Goal: Transaction & Acquisition: Purchase product/service

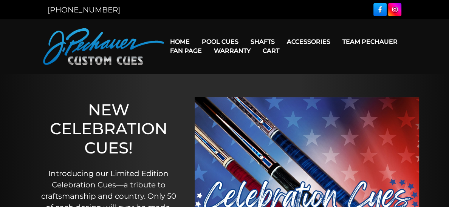
click at [224, 42] on link "Warranty" at bounding box center [232, 50] width 49 height 19
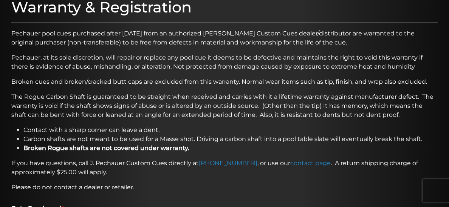
scroll to position [108, 0]
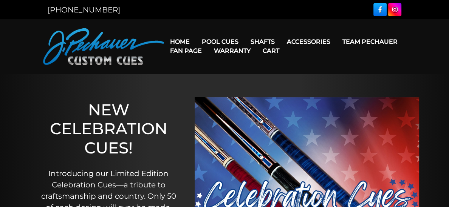
click at [182, 42] on link "Fan Page" at bounding box center [186, 50] width 44 height 19
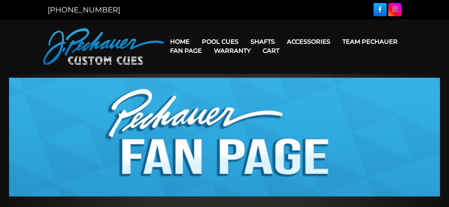
click at [182, 42] on link "Fan Page" at bounding box center [186, 50] width 44 height 19
click at [108, 47] on img at bounding box center [103, 46] width 121 height 37
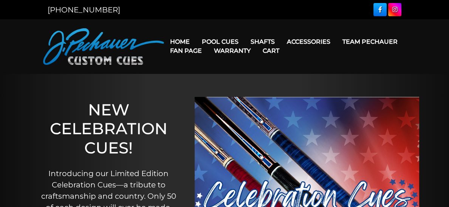
click at [223, 43] on link "Warranty" at bounding box center [232, 50] width 49 height 19
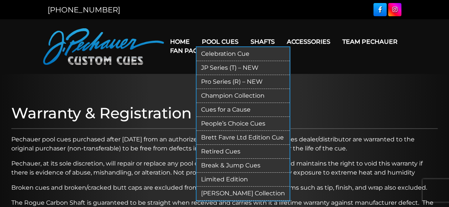
click at [230, 179] on link "Limited Edition" at bounding box center [242, 180] width 93 height 14
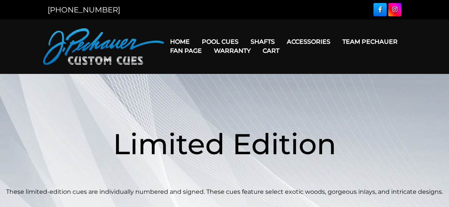
click at [230, 42] on link "Warranty" at bounding box center [232, 50] width 49 height 19
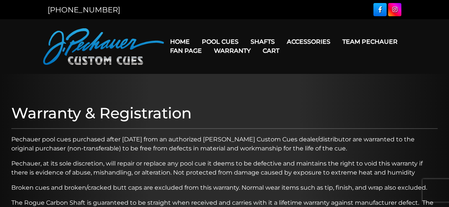
click at [230, 42] on link "Warranty" at bounding box center [232, 50] width 49 height 19
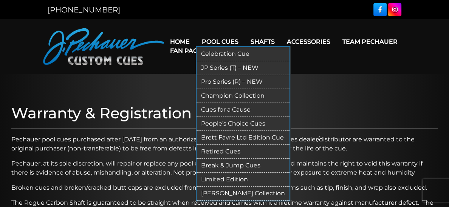
click at [239, 82] on link "Pro Series (R) – NEW" at bounding box center [242, 82] width 93 height 14
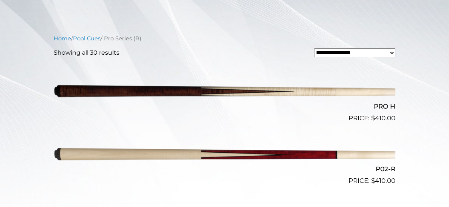
scroll to position [161, 0]
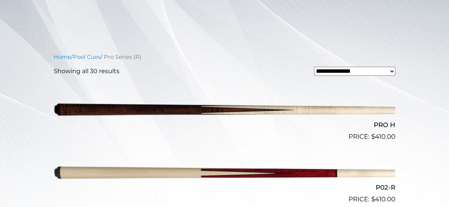
click at [390, 70] on select "**********" at bounding box center [354, 71] width 81 height 9
select select "*****"
click at [314, 67] on select "**********" at bounding box center [354, 71] width 81 height 9
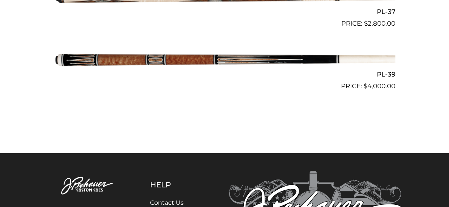
scroll to position [2042, 0]
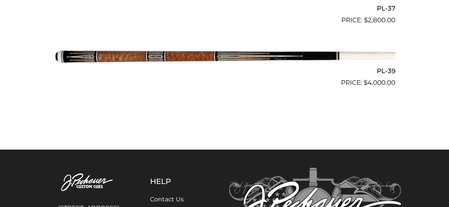
click at [224, 53] on img at bounding box center [224, 56] width 341 height 57
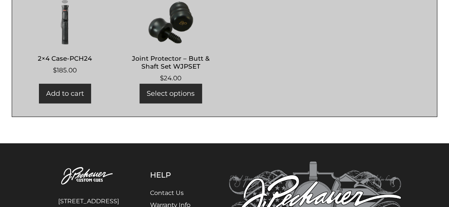
scroll to position [541, 0]
